Goal: Communication & Community: Participate in discussion

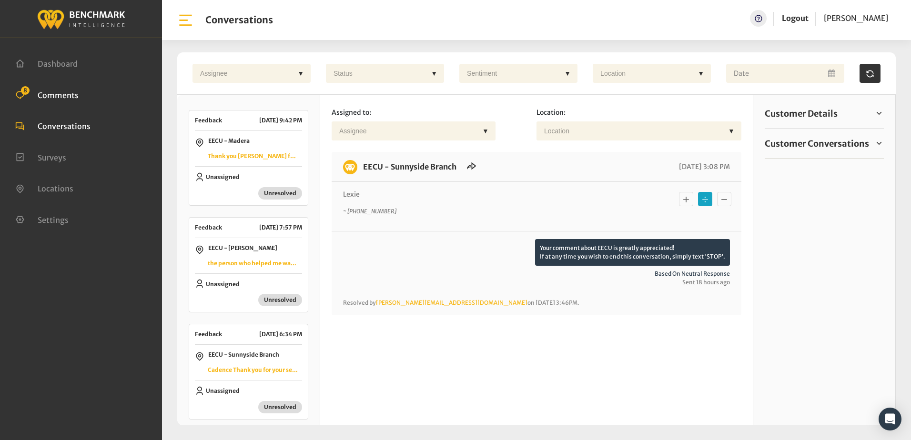
click at [50, 94] on span "Comments" at bounding box center [58, 95] width 41 height 10
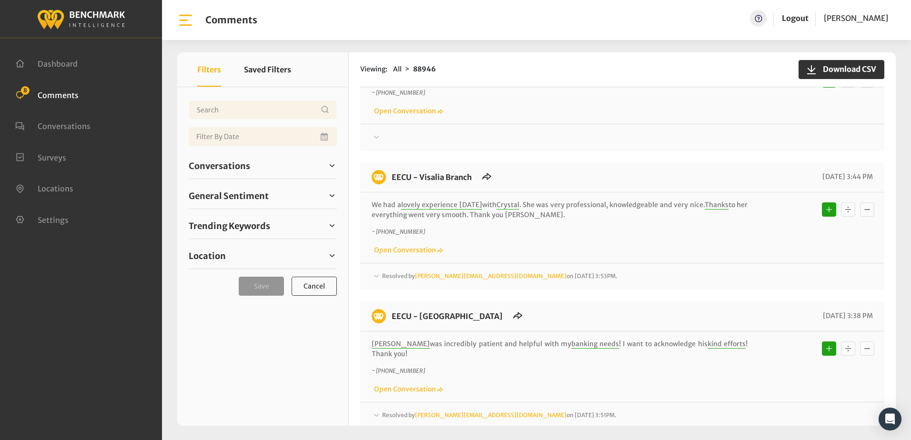
scroll to position [906, 0]
